Goal: Transaction & Acquisition: Purchase product/service

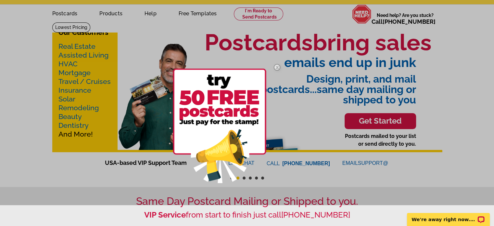
scroll to position [33, 0]
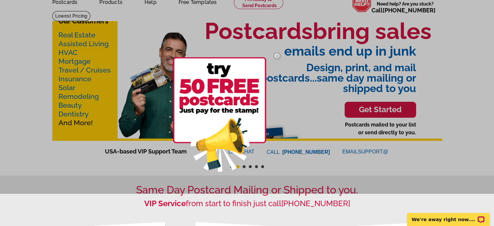
click at [76, 64] on div at bounding box center [247, 80] width 494 height 226
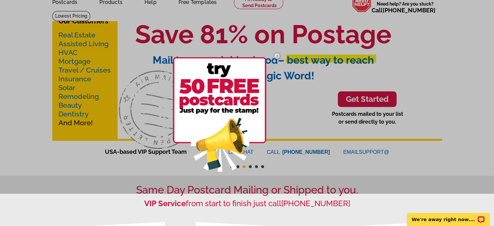
click at [277, 55] on img at bounding box center [277, 55] width 19 height 19
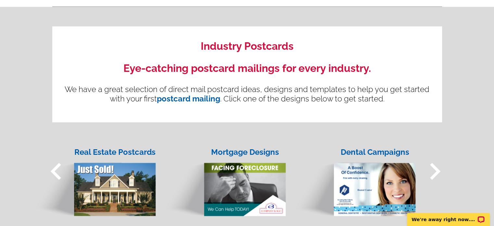
scroll to position [585, 0]
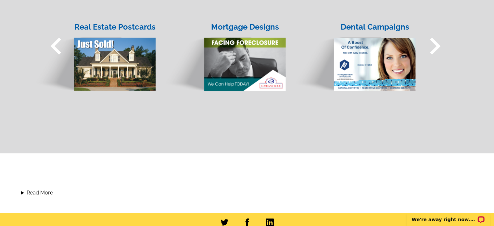
click at [245, 51] on img at bounding box center [225, 58] width 124 height 67
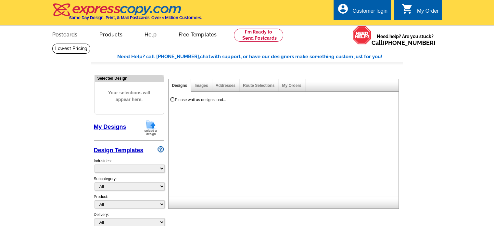
select select "774"
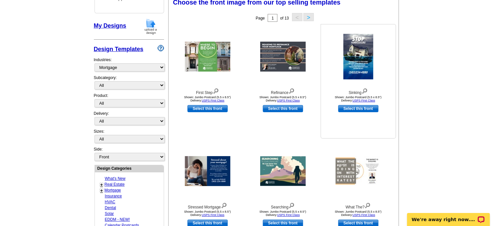
scroll to position [98, 0]
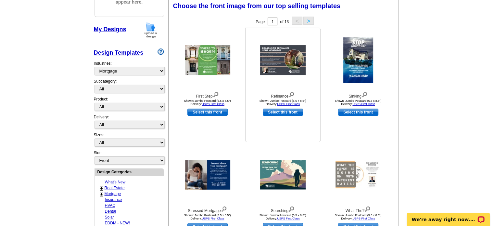
click at [277, 61] on img at bounding box center [283, 60] width 46 height 30
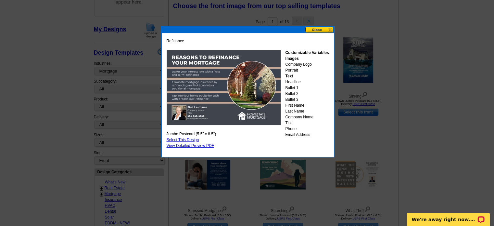
click at [322, 29] on button at bounding box center [320, 30] width 29 height 6
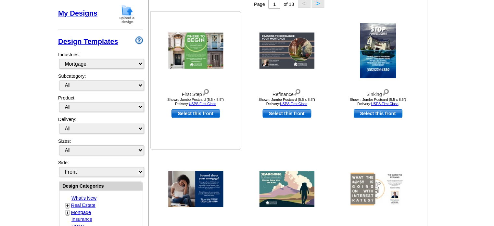
scroll to position [103, 0]
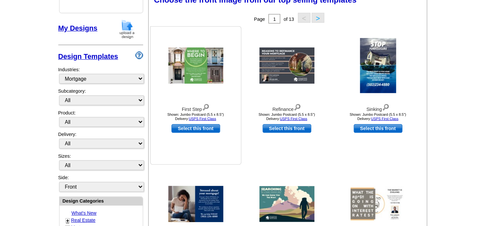
click at [209, 54] on img at bounding box center [208, 54] width 46 height 30
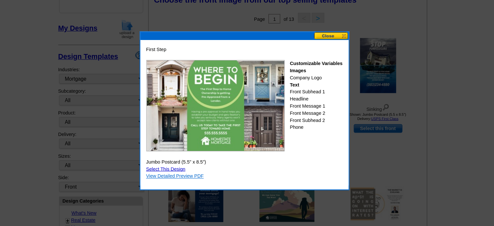
click at [204, 145] on link "View Detailed Preview PDF" at bounding box center [191, 145] width 48 height 5
click at [317, 30] on button at bounding box center [320, 30] width 29 height 6
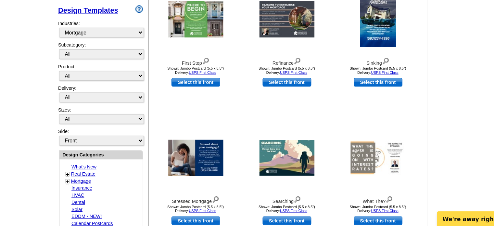
scroll to position [103, 0]
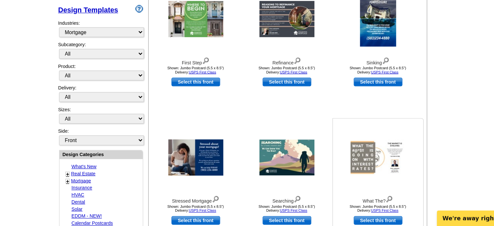
click at [343, 169] on img at bounding box center [359, 169] width 46 height 30
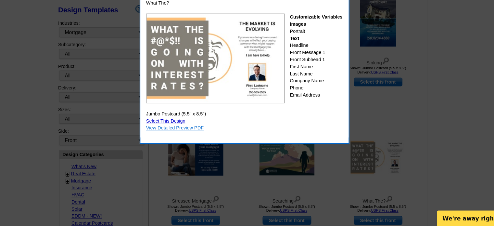
click at [189, 143] on link "View Detailed Preview PDF" at bounding box center [191, 144] width 48 height 5
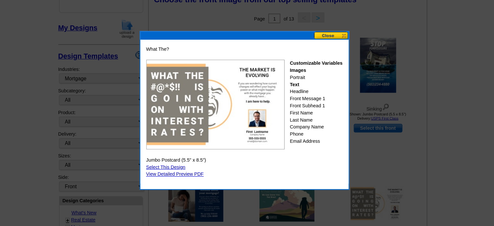
scroll to position [103, 0]
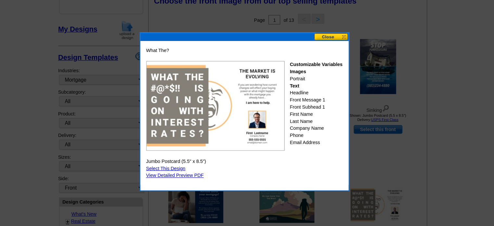
click at [329, 30] on button at bounding box center [320, 30] width 29 height 6
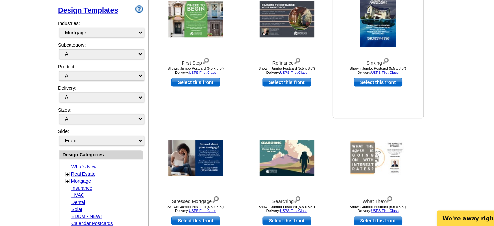
scroll to position [102, 0]
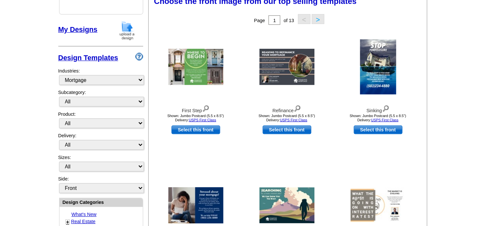
click at [308, 16] on button ">" at bounding box center [309, 16] width 10 height 8
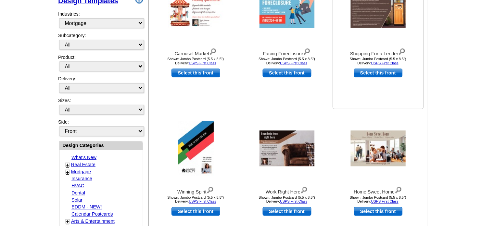
scroll to position [141, 0]
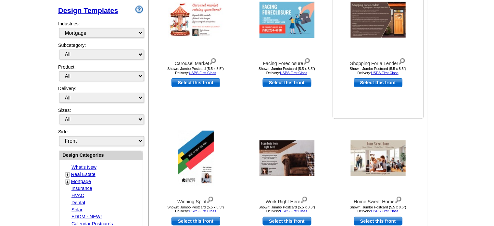
click at [352, 17] on img at bounding box center [359, 17] width 46 height 30
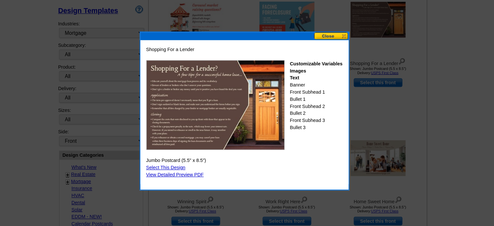
click at [325, 30] on button at bounding box center [320, 30] width 29 height 6
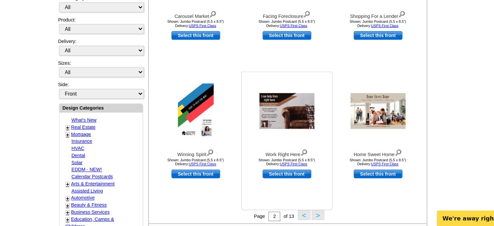
click at [290, 124] on img at bounding box center [283, 131] width 46 height 30
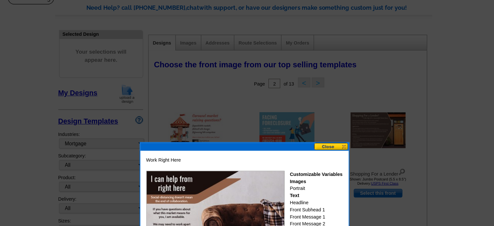
scroll to position [45, 0]
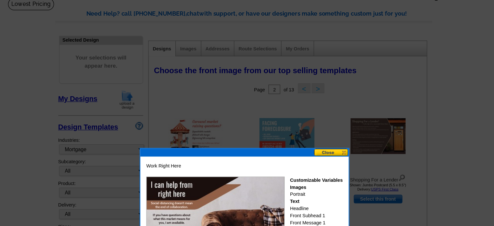
click at [326, 125] on button at bounding box center [320, 126] width 29 height 6
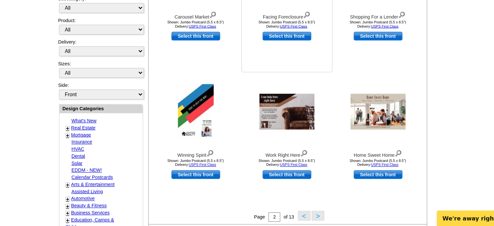
scroll to position [153, 0]
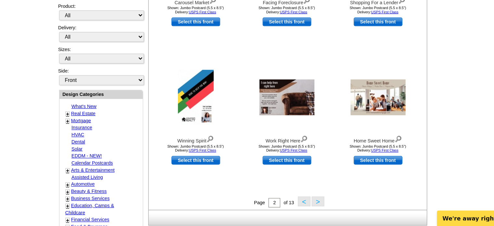
click at [307, 204] on button ">" at bounding box center [309, 205] width 10 height 8
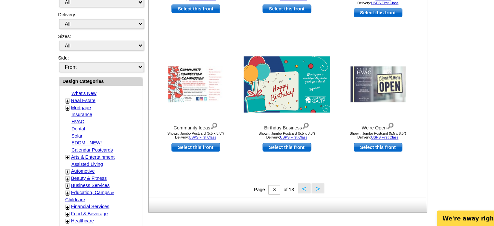
scroll to position [177, 0]
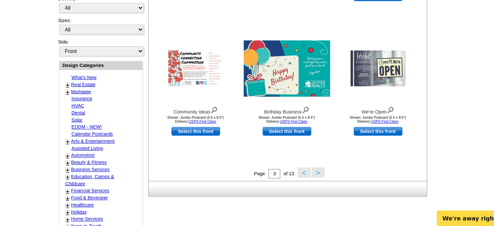
click at [308, 182] on button ">" at bounding box center [309, 181] width 10 height 8
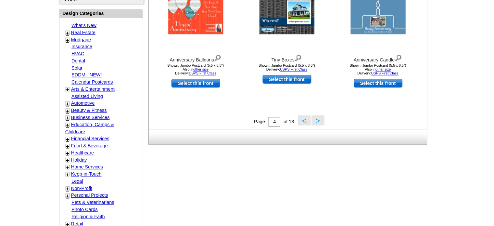
scroll to position [230, 0]
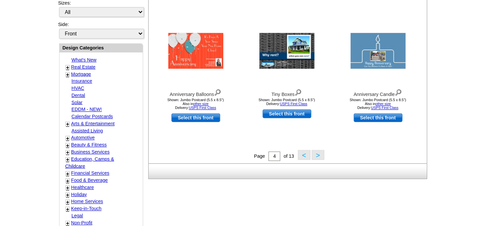
click at [112, 59] on link "Mortgage" at bounding box center [113, 61] width 17 height 5
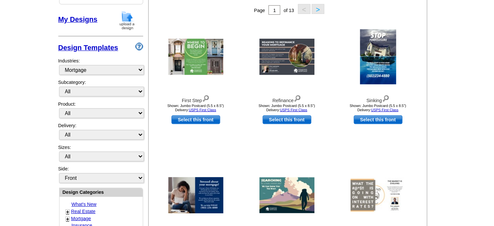
scroll to position [96, 0]
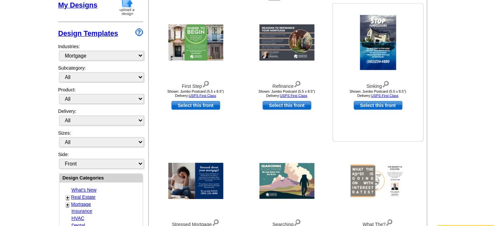
click at [360, 67] on img at bounding box center [359, 62] width 30 height 46
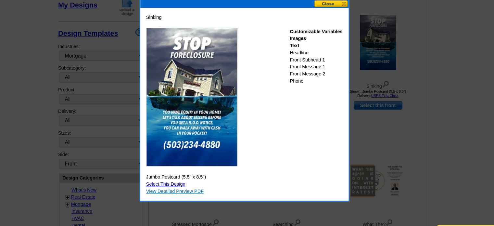
click at [203, 183] on link "View Detailed Preview PDF" at bounding box center [191, 184] width 48 height 5
click at [322, 29] on button at bounding box center [320, 30] width 29 height 6
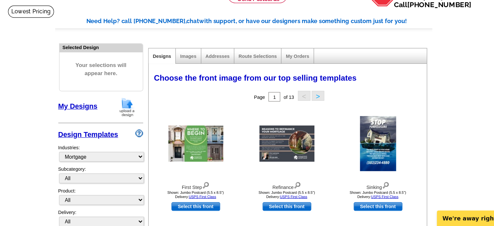
scroll to position [0, 0]
